Goal: Task Accomplishment & Management: Use online tool/utility

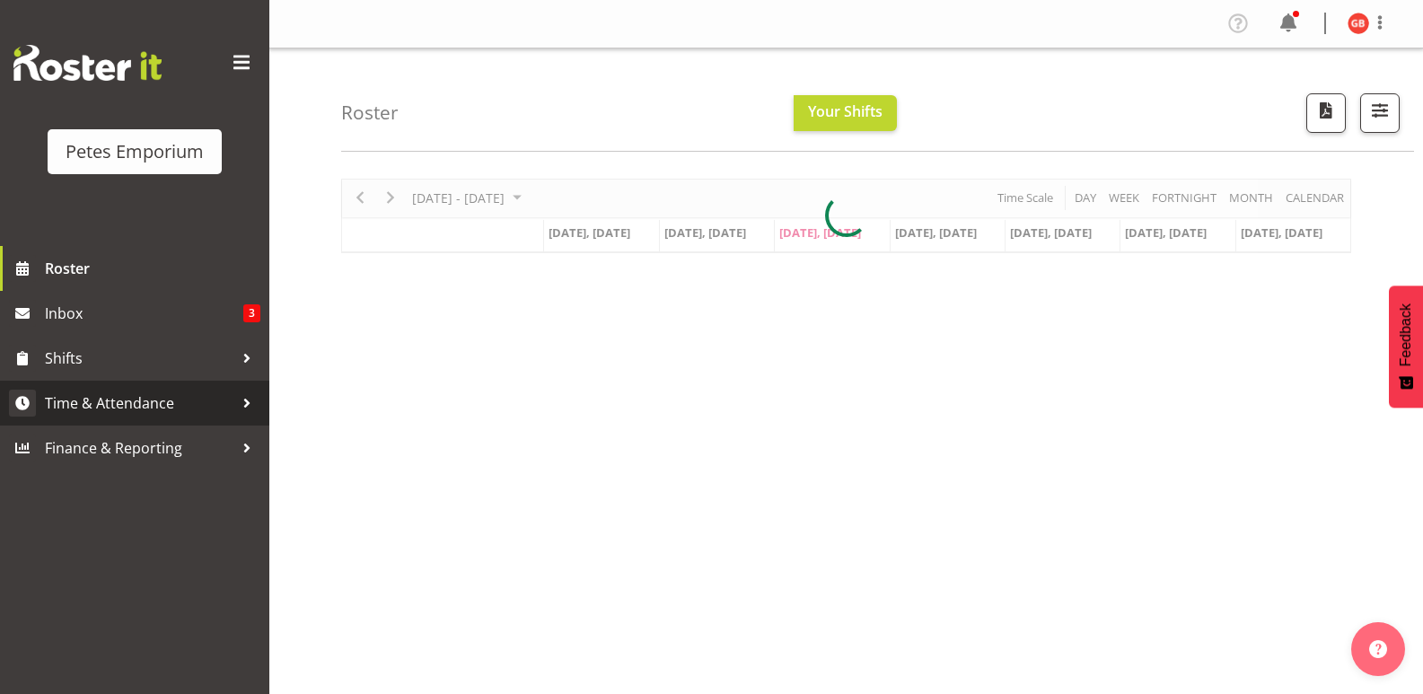
click at [110, 411] on span "Time & Attendance" at bounding box center [139, 403] width 188 height 27
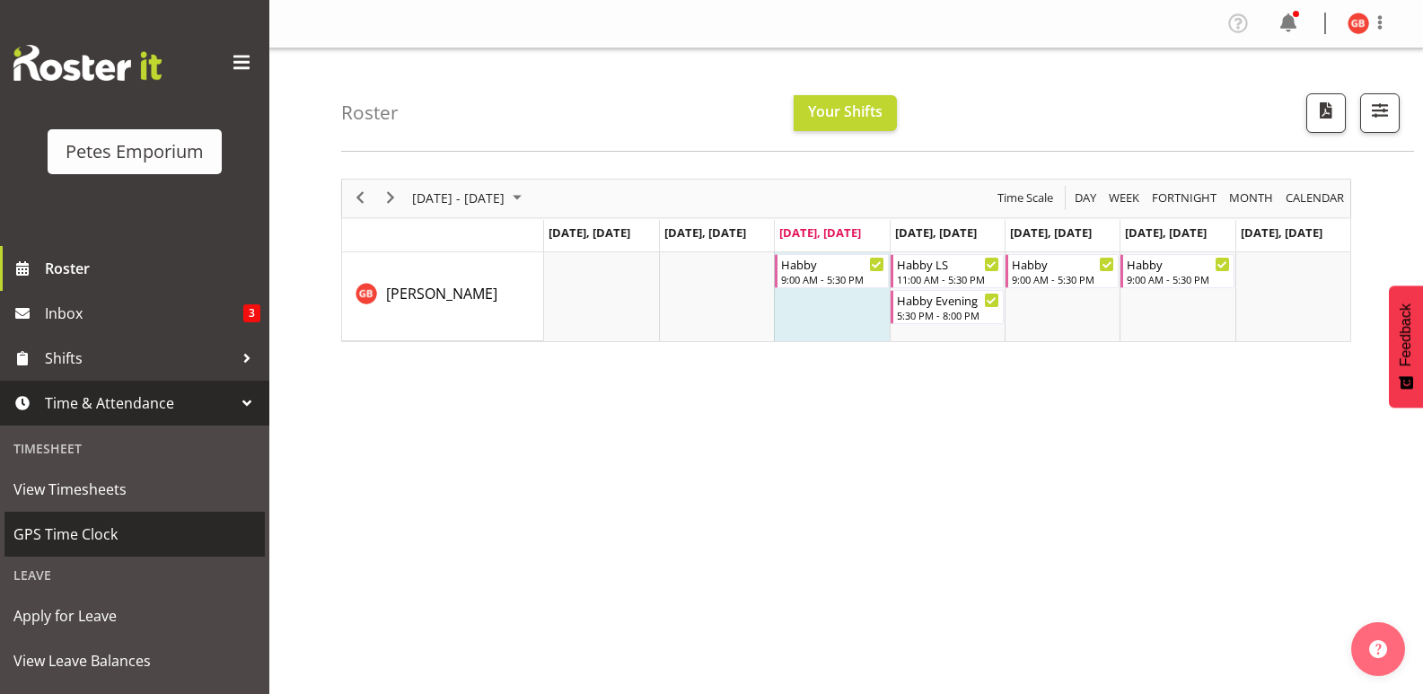
click at [111, 534] on span "GPS Time Clock" at bounding box center [134, 534] width 242 height 27
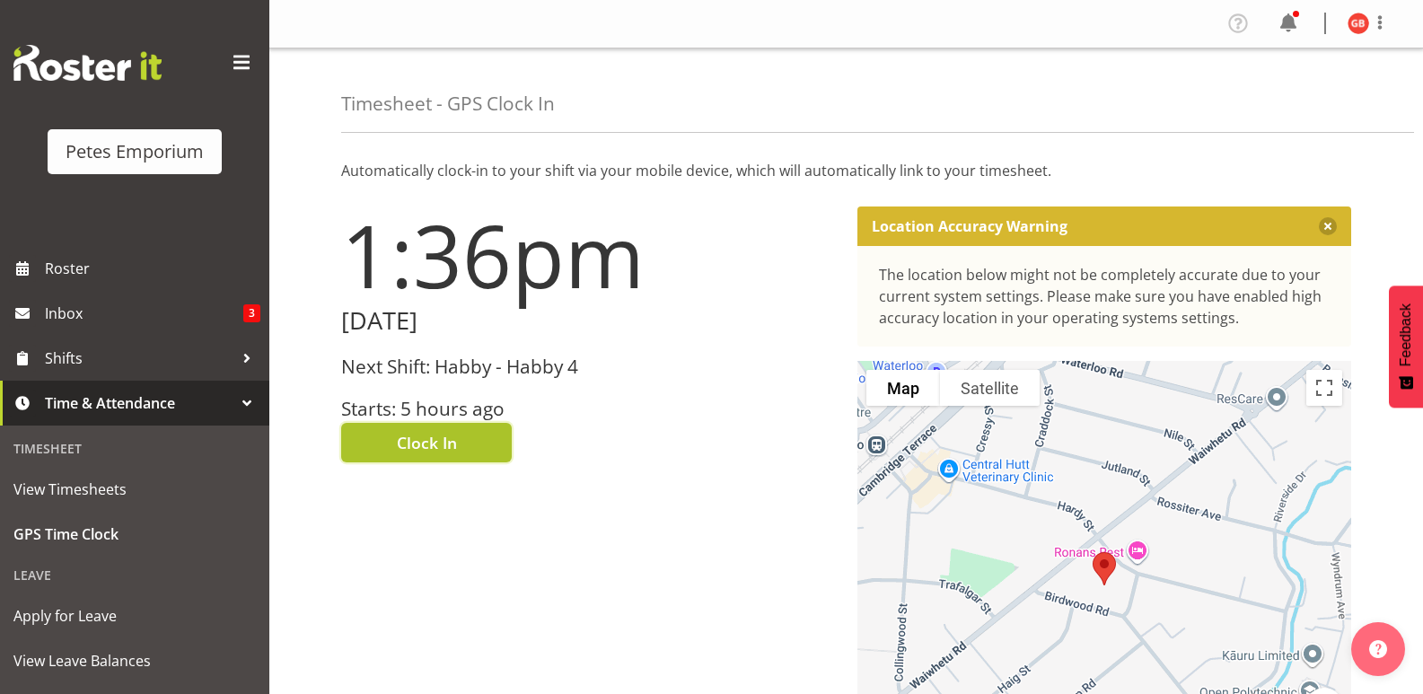
click at [460, 442] on button "Clock In" at bounding box center [426, 442] width 171 height 39
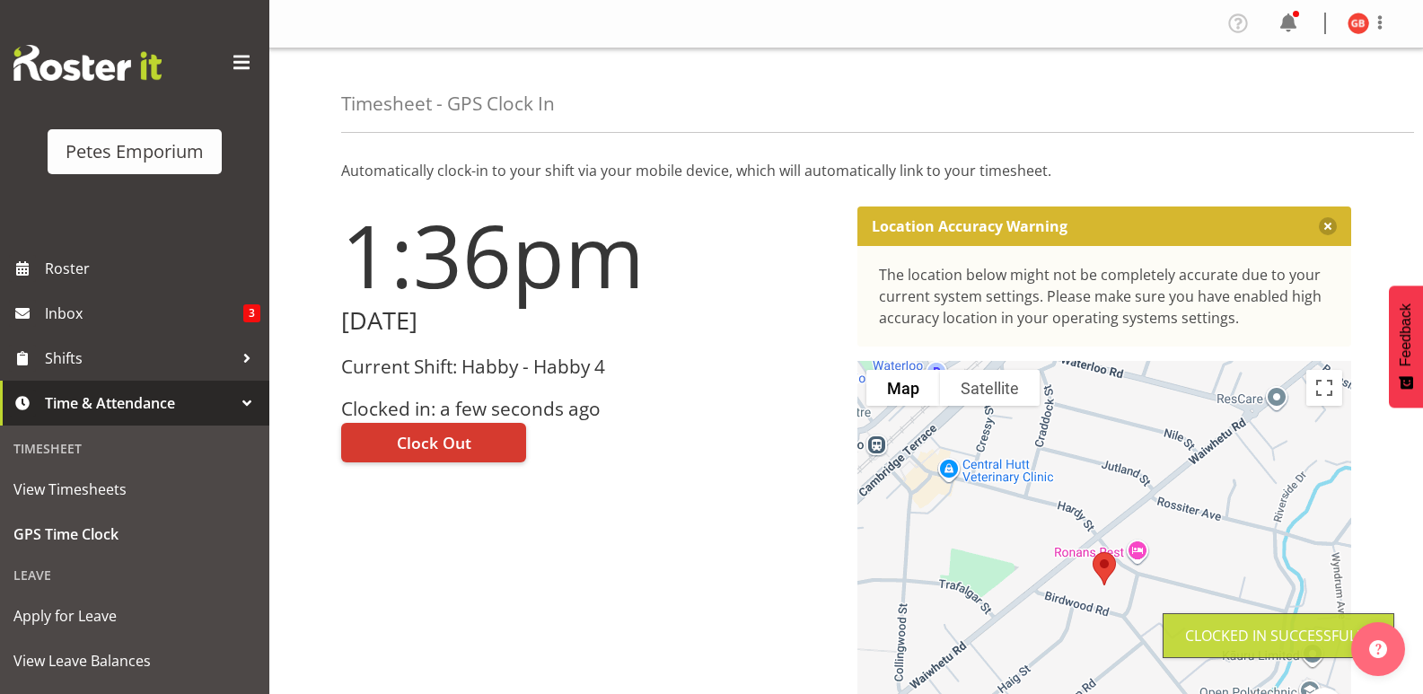
click at [1349, 18] on img at bounding box center [1358, 24] width 22 height 22
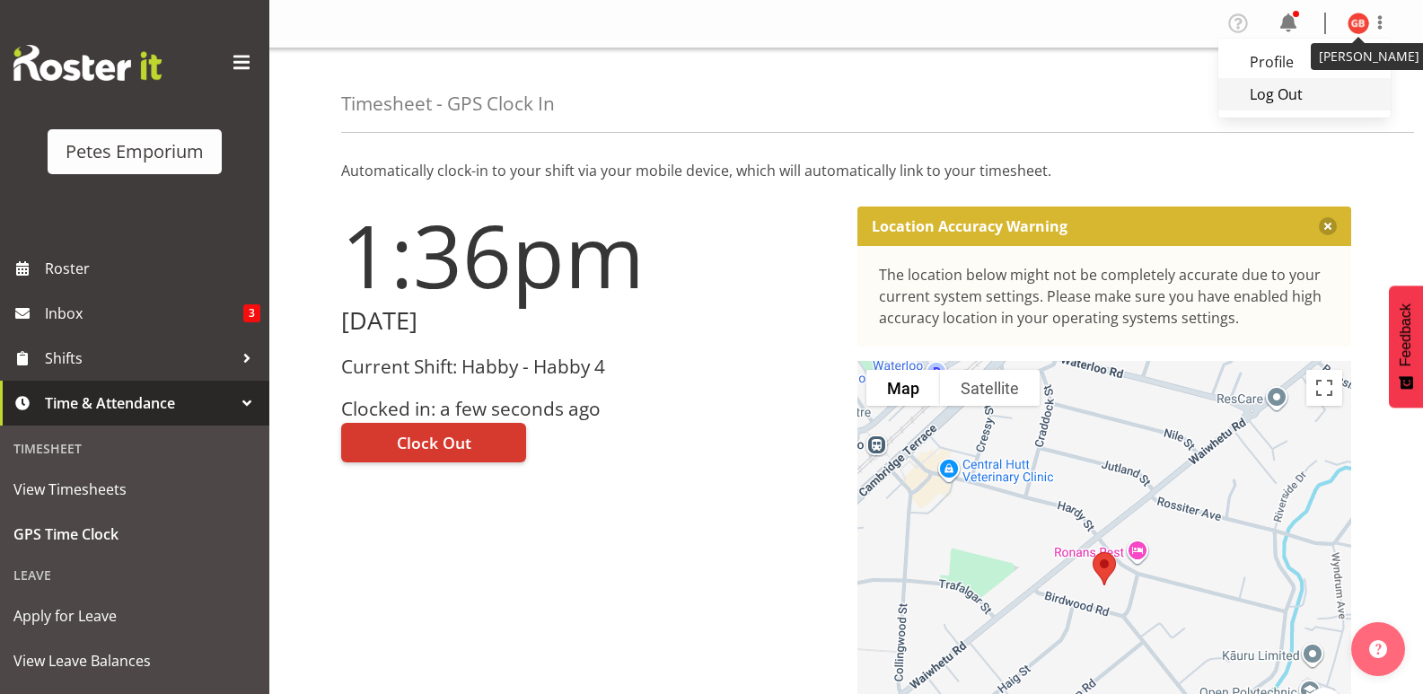
click at [1274, 97] on link "Log Out" at bounding box center [1304, 94] width 172 height 32
